Goal: Information Seeking & Learning: Learn about a topic

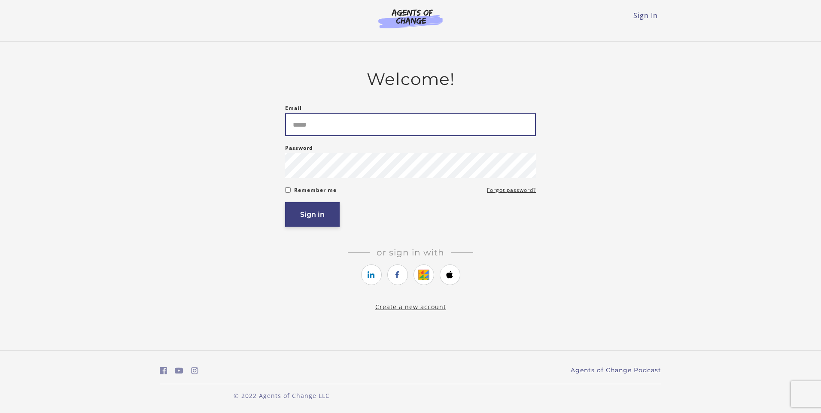
type input "**********"
click at [306, 219] on button "Sign in" at bounding box center [312, 214] width 55 height 24
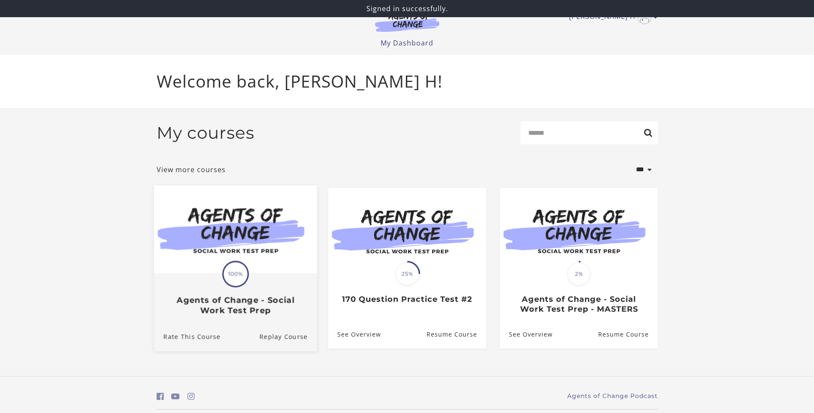
click at [291, 249] on img at bounding box center [235, 229] width 163 height 88
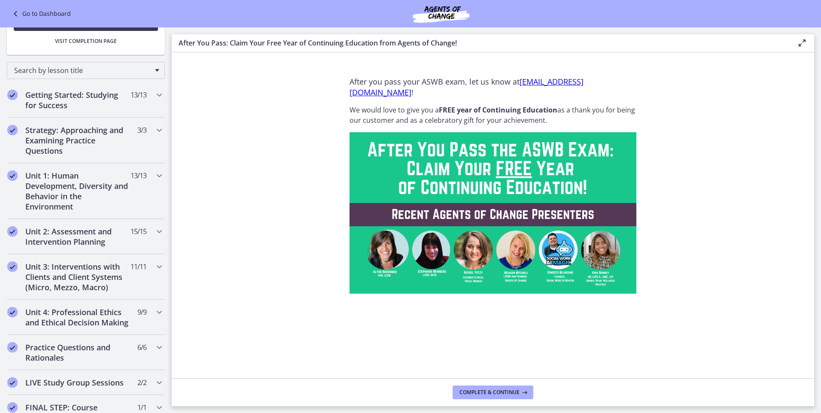
scroll to position [102, 0]
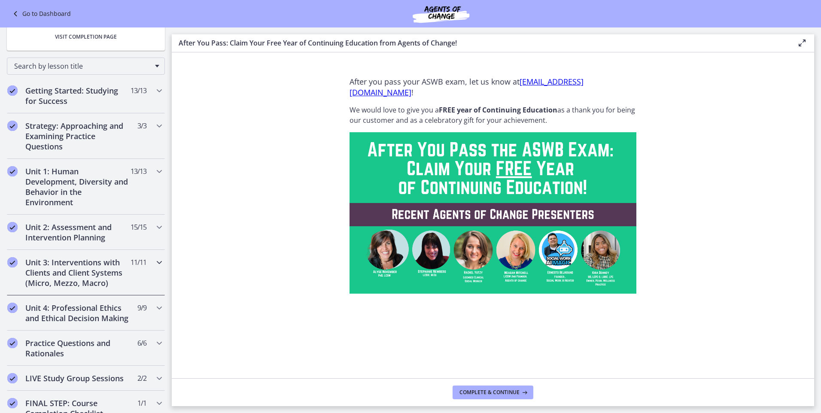
click at [154, 260] on icon "Chapters" at bounding box center [159, 262] width 10 height 10
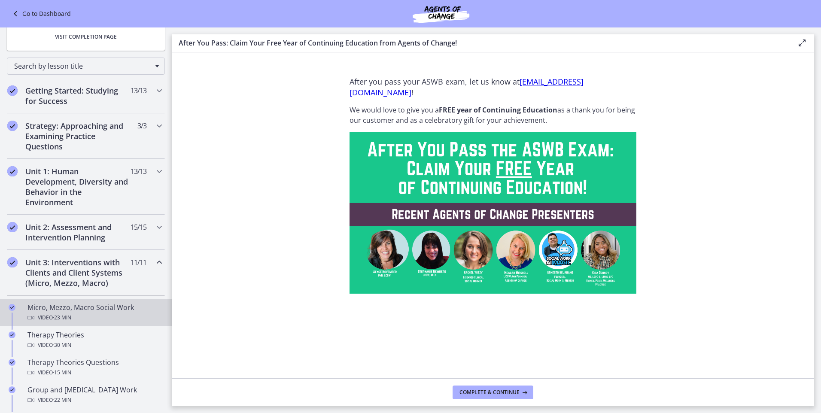
click at [96, 312] on div "Micro, Mezzo, Macro Social Work Video · 23 min" at bounding box center [94, 312] width 134 height 21
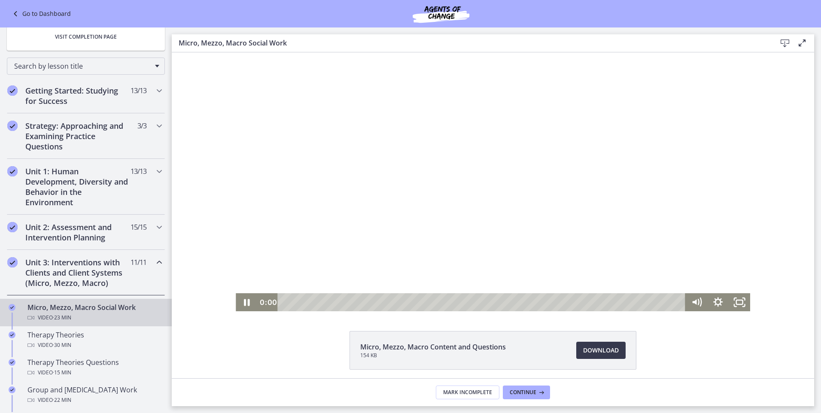
drag, startPoint x: 362, startPoint y: 301, endPoint x: 259, endPoint y: 304, distance: 103.5
click at [259, 304] on div "0:00 0:00" at bounding box center [471, 302] width 429 height 18
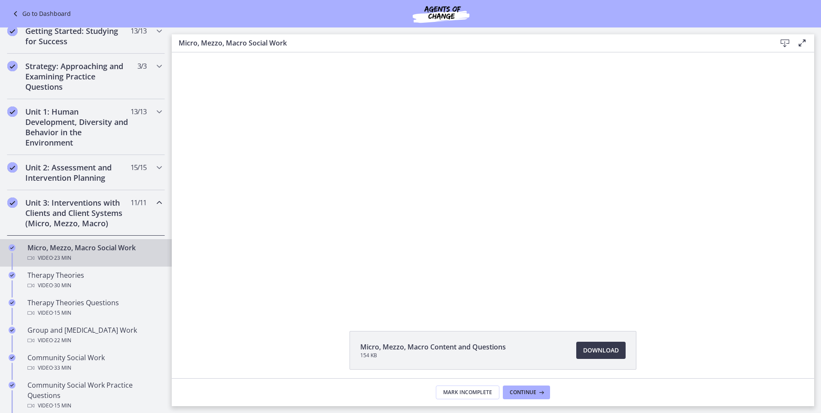
scroll to position [162, 0]
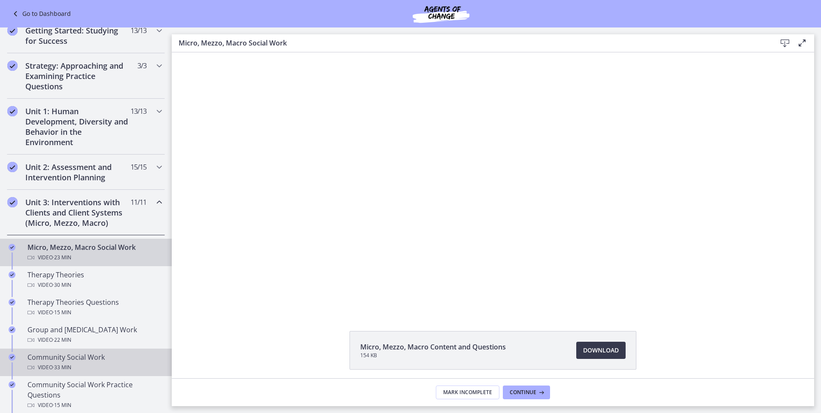
click at [71, 366] on span "· 33 min" at bounding box center [62, 367] width 18 height 10
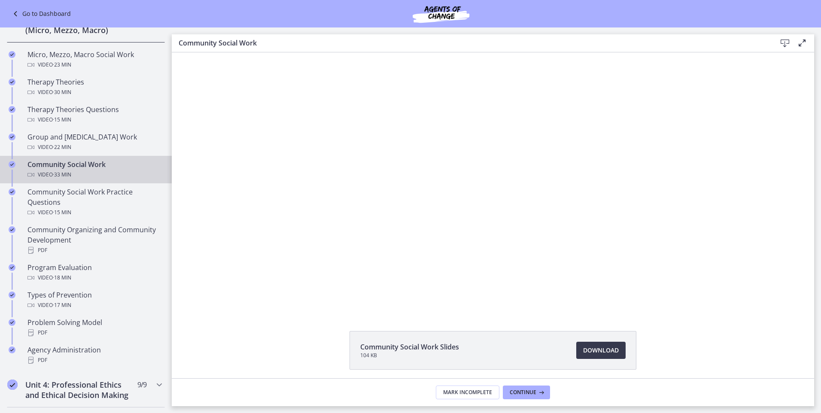
scroll to position [352, 0]
